Goal: Find contact information: Find contact information

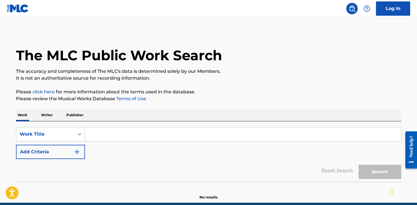
click at [134, 139] on input "Search Form" at bounding box center [243, 134] width 316 height 14
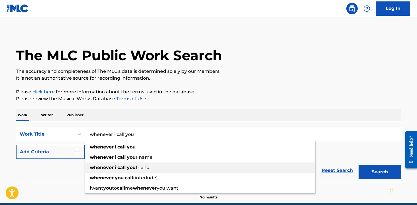
click at [108, 165] on strong "whenever" at bounding box center [102, 166] width 24 height 5
type input "whenever i call you friend"
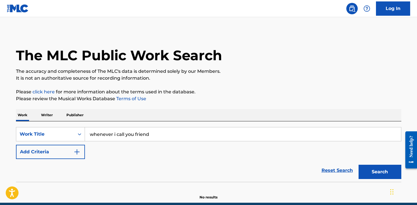
scroll to position [17, 0]
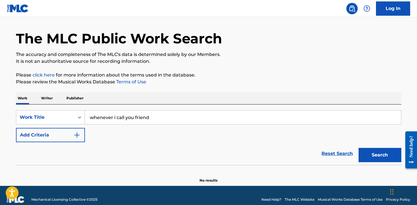
click at [136, 116] on input "whenever i call you friend" at bounding box center [243, 117] width 316 height 14
click at [358, 148] on button "Search" at bounding box center [379, 155] width 43 height 14
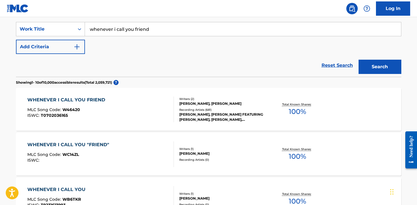
scroll to position [112, 0]
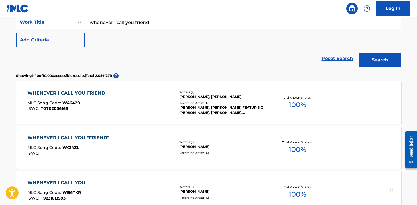
click at [165, 102] on div "WHENEVER I CALL YOU FRIEND MLC Song Code : W46420 ISWC : T0702036165" at bounding box center [100, 102] width 146 height 26
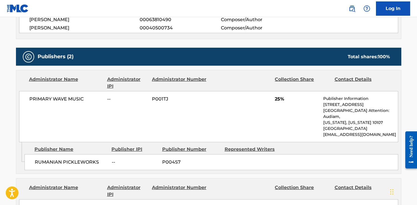
scroll to position [249, 0]
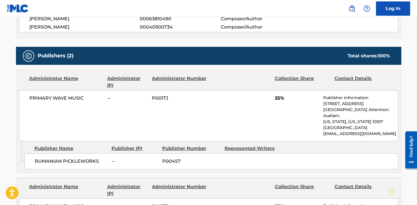
click at [335, 130] on p "[EMAIL_ADDRESS][DOMAIN_NAME]" at bounding box center [360, 133] width 74 height 6
copy div "[EMAIL_ADDRESS][DOMAIN_NAME] Admin Original Publisher Connecting Line"
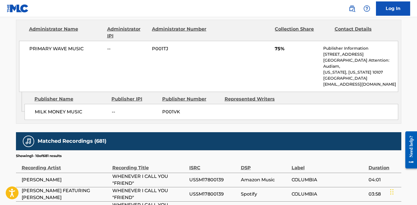
scroll to position [410, 0]
